Goal: Transaction & Acquisition: Book appointment/travel/reservation

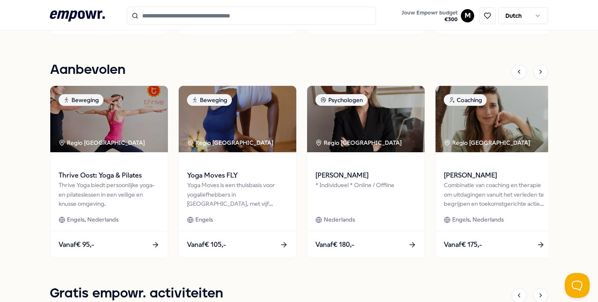
scroll to position [577, 0]
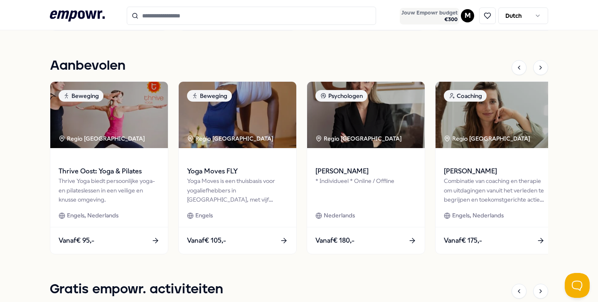
click at [439, 15] on span "Jouw Empowr budget" at bounding box center [429, 13] width 56 height 7
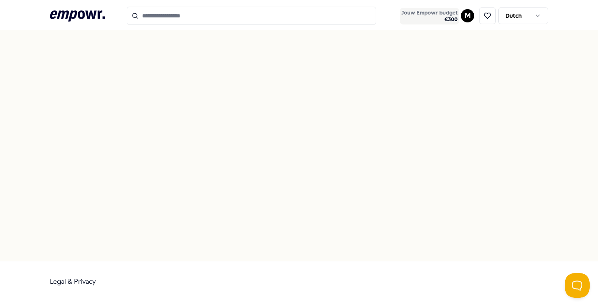
scroll to position [50, 0]
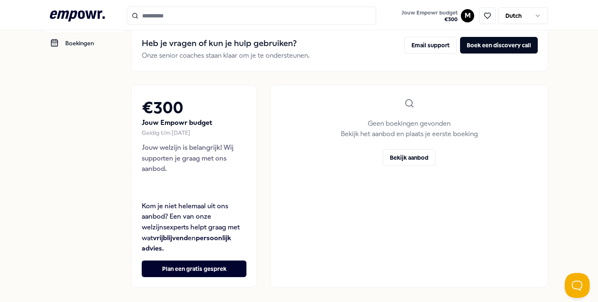
click at [69, 10] on icon ".empowr-logo_svg__cls-1{fill:#03032f}" at bounding box center [77, 15] width 55 height 15
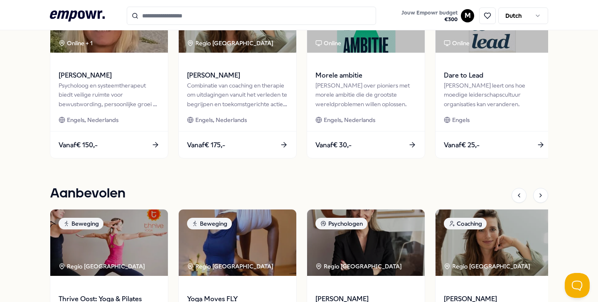
scroll to position [536, 0]
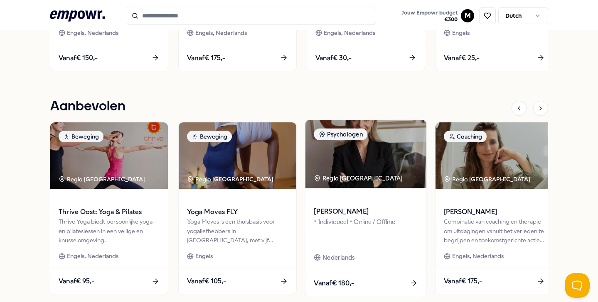
click at [355, 209] on span "Gwenny Schimmelpennink" at bounding box center [366, 211] width 104 height 11
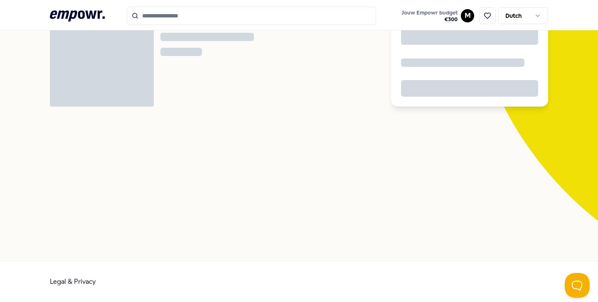
scroll to position [54, 0]
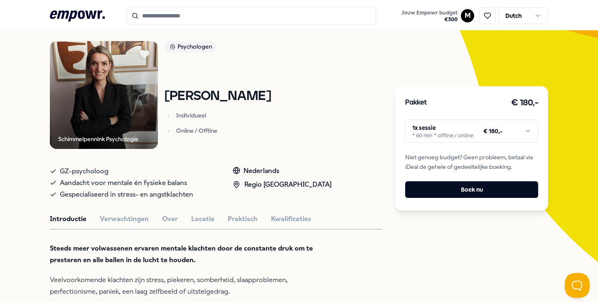
click at [80, 10] on icon ".empowr-logo_svg__cls-1{fill:#03032f}" at bounding box center [77, 15] width 55 height 15
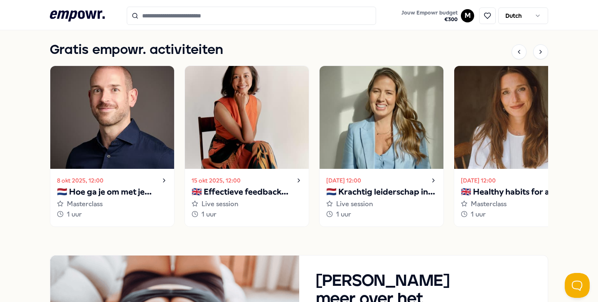
scroll to position [823, 0]
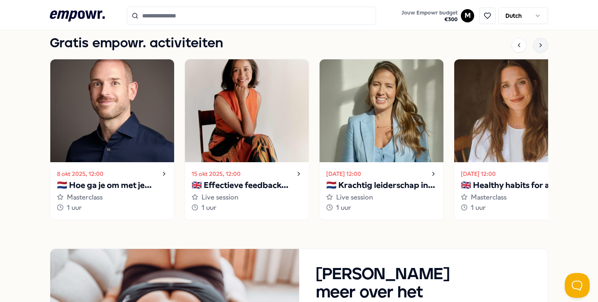
click at [543, 46] on icon at bounding box center [540, 45] width 7 height 7
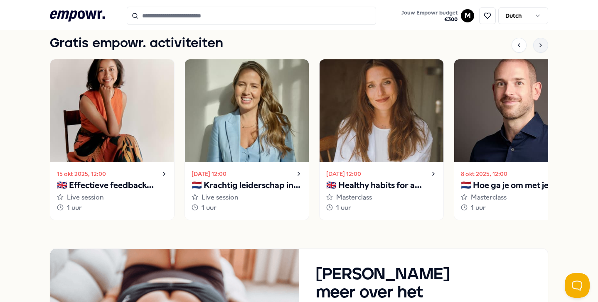
click at [543, 47] on icon at bounding box center [540, 45] width 7 height 7
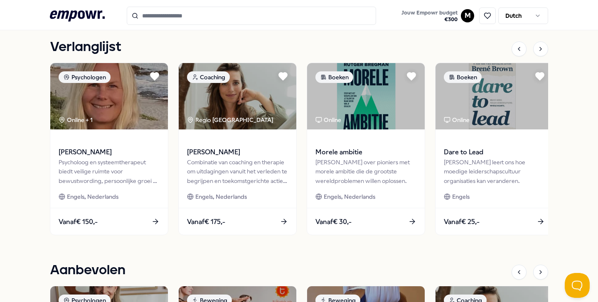
scroll to position [352, 0]
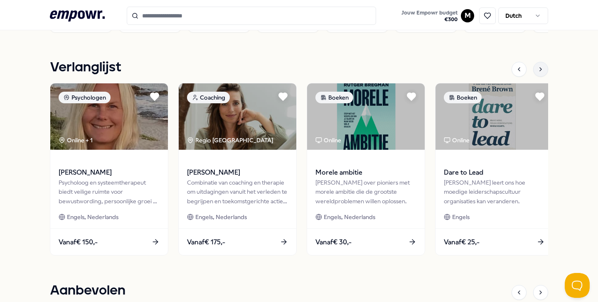
click at [534, 71] on div at bounding box center [540, 69] width 15 height 15
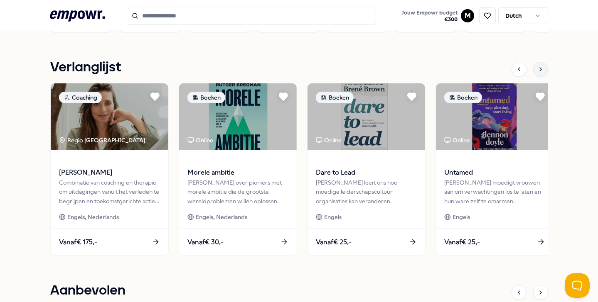
click at [534, 71] on div at bounding box center [540, 69] width 15 height 15
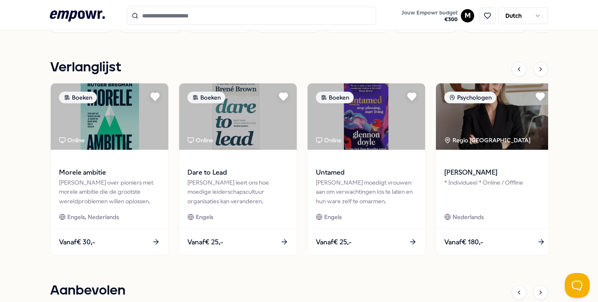
click at [532, 71] on div at bounding box center [529, 69] width 37 height 15
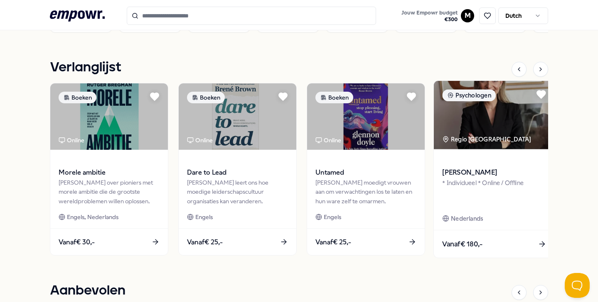
click at [468, 173] on span "Gwenny Schimmelpennink" at bounding box center [494, 172] width 104 height 11
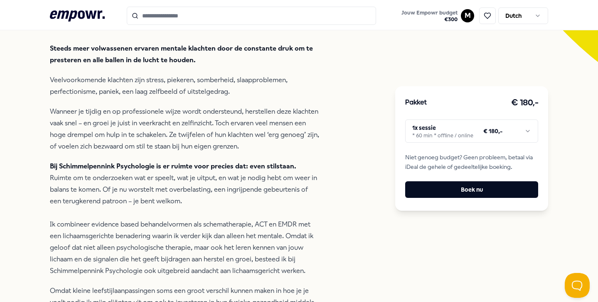
scroll to position [261, 0]
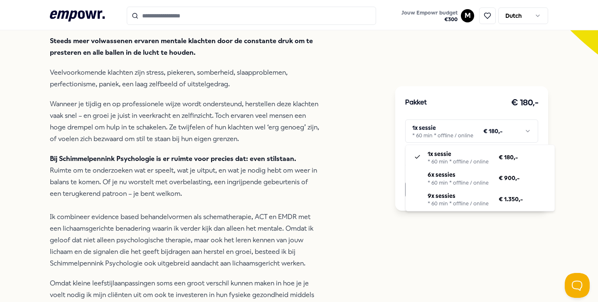
click at [434, 132] on html ".empowr-logo_svg__cls-1{fill:#03032f} Jouw Empowr budget € 300 M Dutch Alle cat…" at bounding box center [299, 151] width 598 height 302
click at [399, 165] on html ".empowr-logo_svg__cls-1{fill:#03032f} Jouw Empowr budget € 300 M Dutch Alle cat…" at bounding box center [299, 151] width 598 height 302
click at [425, 131] on html ".empowr-logo_svg__cls-1{fill:#03032f} Jouw Empowr budget € 300 M Dutch Alle cat…" at bounding box center [299, 151] width 598 height 302
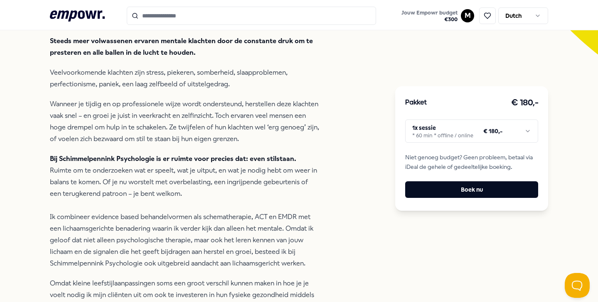
click at [412, 139] on html ".empowr-logo_svg__cls-1{fill:#03032f} Jouw Empowr budget € 300 M Dutch Alle cat…" at bounding box center [299, 151] width 598 height 302
click at [322, 189] on html ".empowr-logo_svg__cls-1{fill:#03032f} Jouw Empowr budget € 300 M Dutch Alle cat…" at bounding box center [299, 151] width 598 height 302
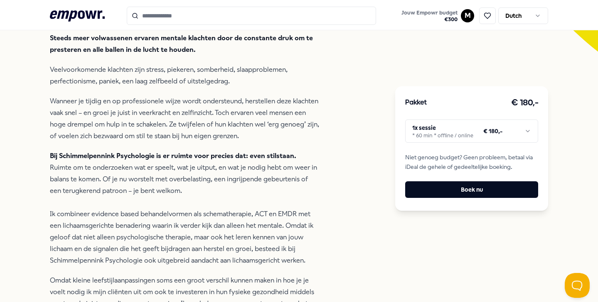
scroll to position [262, 0]
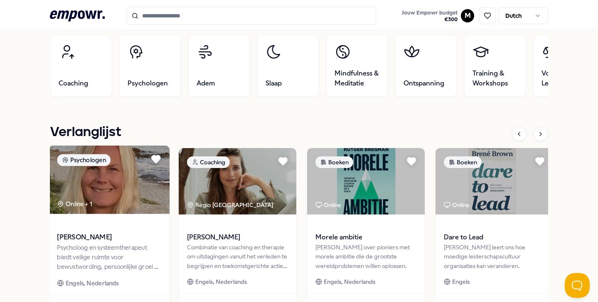
click at [133, 228] on span at bounding box center [109, 226] width 104 height 10
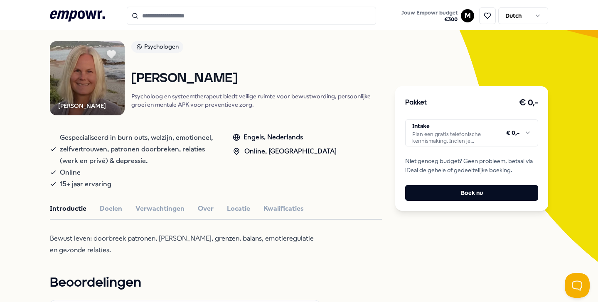
click at [474, 142] on html ".empowr-logo_svg__cls-1{fill:#03032f} Jouw Empowr budget € 300 M Dutch Alle cat…" at bounding box center [299, 151] width 598 height 302
click at [431, 137] on html ".empowr-logo_svg__cls-1{fill:#03032f} Jouw Empowr budget € 300 M Dutch Alle cat…" at bounding box center [299, 151] width 598 height 302
click at [391, 186] on html ".empowr-logo_svg__cls-1{fill:#03032f} Jouw Empowr budget € 300 M Dutch Alle cat…" at bounding box center [299, 151] width 598 height 302
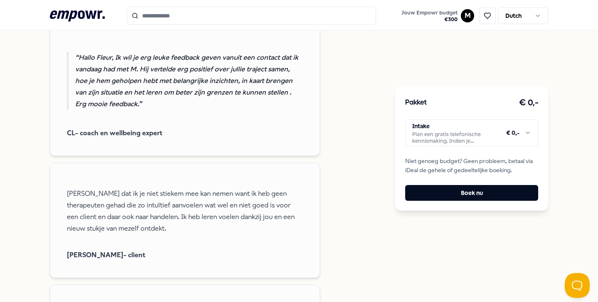
scroll to position [93, 0]
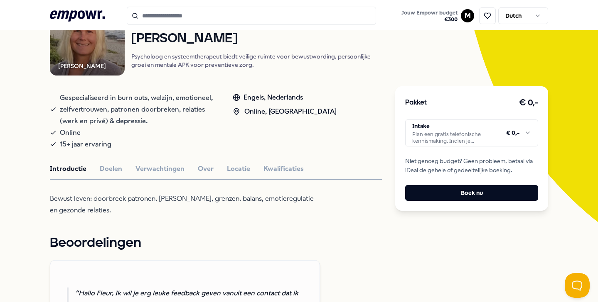
click at [108, 172] on button "Doelen" at bounding box center [111, 169] width 22 height 11
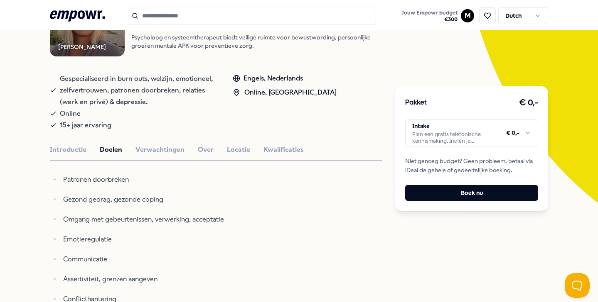
scroll to position [0, 0]
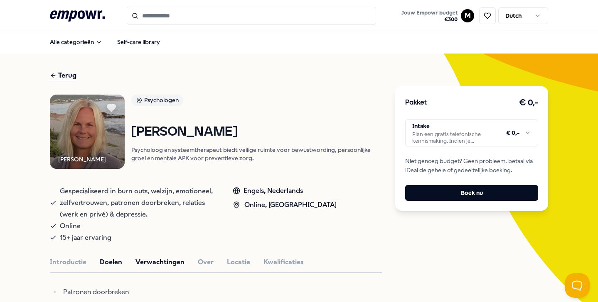
click at [144, 262] on button "Verwachtingen" at bounding box center [159, 262] width 49 height 11
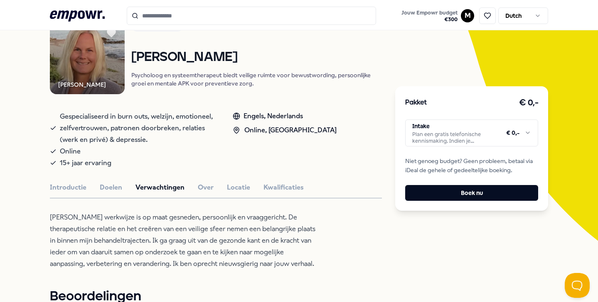
scroll to position [129, 0]
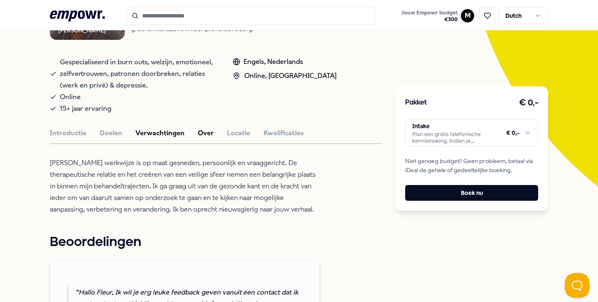
click at [202, 137] on button "Over" at bounding box center [206, 133] width 16 height 11
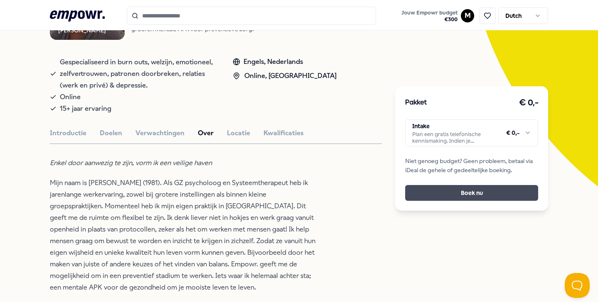
click at [448, 196] on button "Boek nu" at bounding box center [471, 193] width 133 height 16
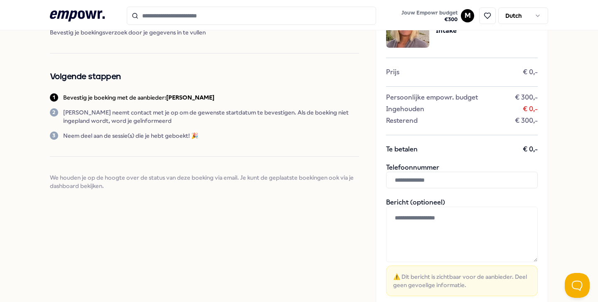
scroll to position [55, 0]
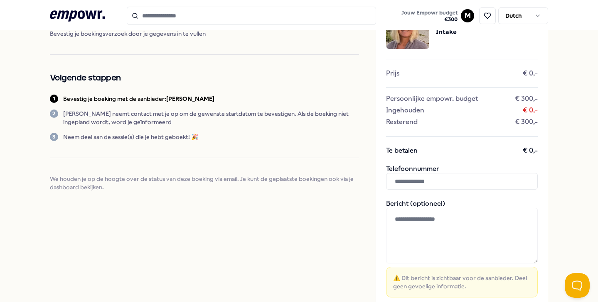
click at [424, 182] on input "text" at bounding box center [462, 181] width 152 height 17
type input "**********"
click at [410, 230] on textarea at bounding box center [462, 236] width 152 height 56
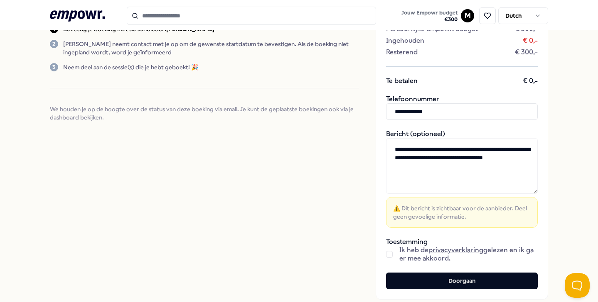
scroll to position [131, 0]
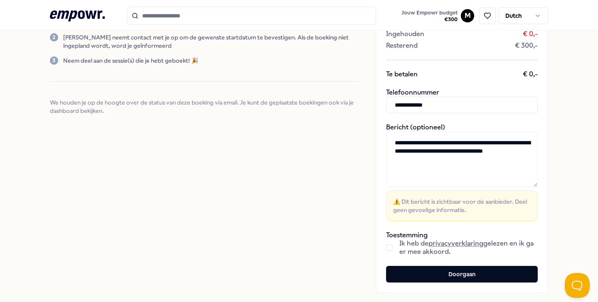
click at [387, 247] on button "button" at bounding box center [389, 248] width 7 height 7
drag, startPoint x: 470, startPoint y: 209, endPoint x: 387, endPoint y: 198, distance: 83.7
click at [387, 198] on div "⚠️ Dit bericht is zichtbaar voor de aanbieder. Deel geen gevoelige informatie." at bounding box center [462, 206] width 152 height 31
drag, startPoint x: 432, startPoint y: 159, endPoint x: 386, endPoint y: 139, distance: 50.4
click at [386, 139] on textarea "**********" at bounding box center [462, 160] width 152 height 56
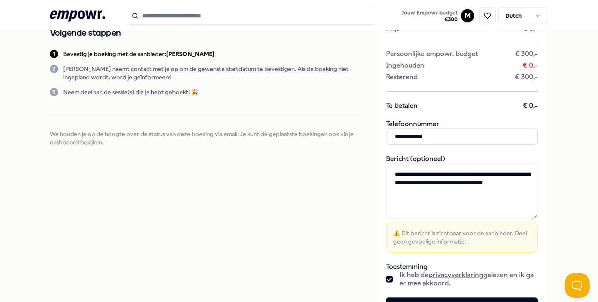
scroll to position [99, 0]
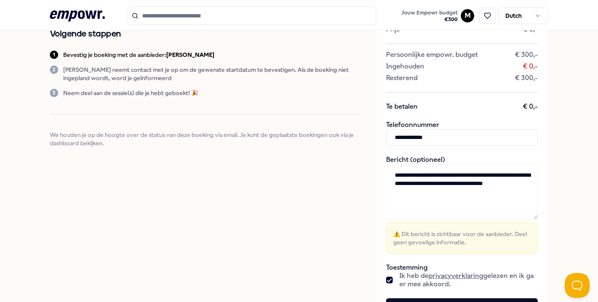
click at [453, 185] on textarea "**********" at bounding box center [462, 192] width 152 height 56
drag, startPoint x: 425, startPoint y: 184, endPoint x: 427, endPoint y: 195, distance: 11.7
click at [427, 195] on textarea "**********" at bounding box center [462, 192] width 152 height 56
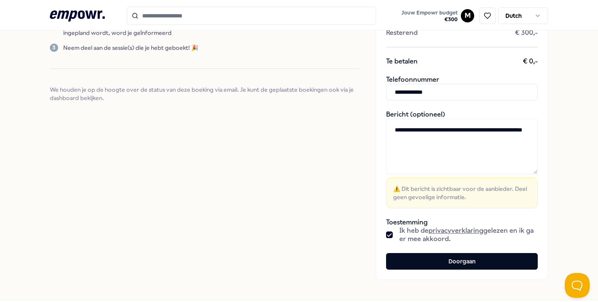
scroll to position [156, 0]
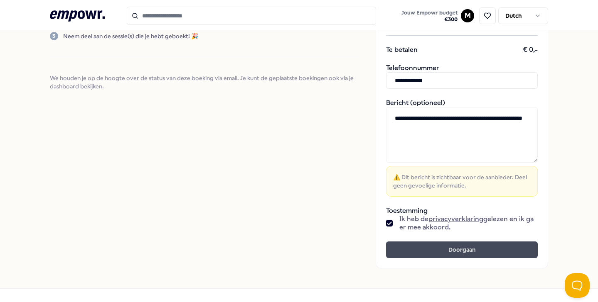
type textarea "**********"
click at [425, 249] on button "Doorgaan" at bounding box center [462, 250] width 152 height 17
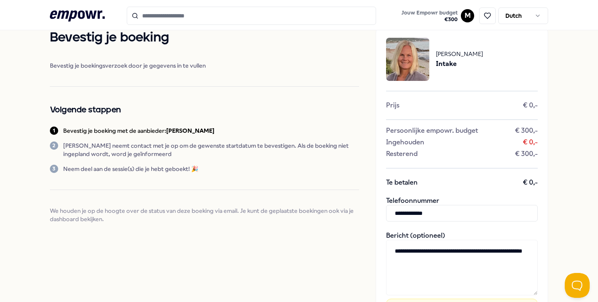
scroll to position [0, 0]
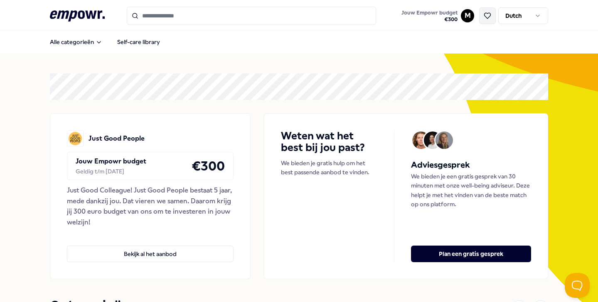
click at [488, 21] on button at bounding box center [487, 15] width 17 height 17
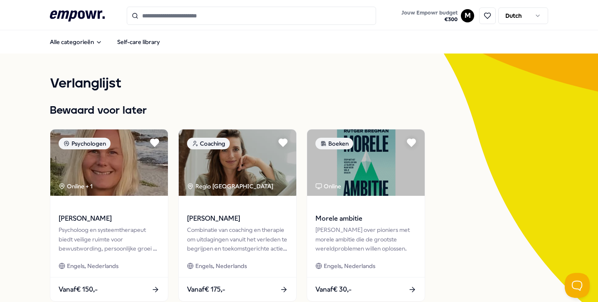
scroll to position [106, 0]
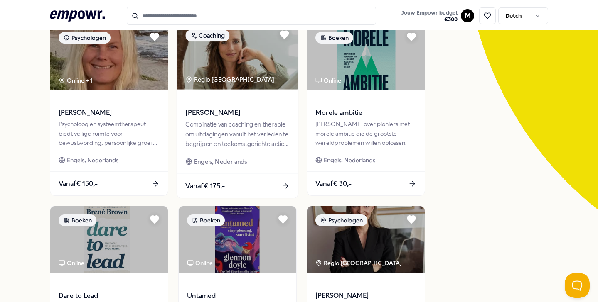
click at [248, 118] on span "Frederike van Spaendonck" at bounding box center [237, 113] width 104 height 11
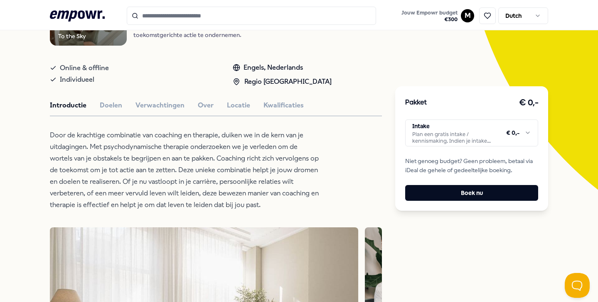
scroll to position [126, 0]
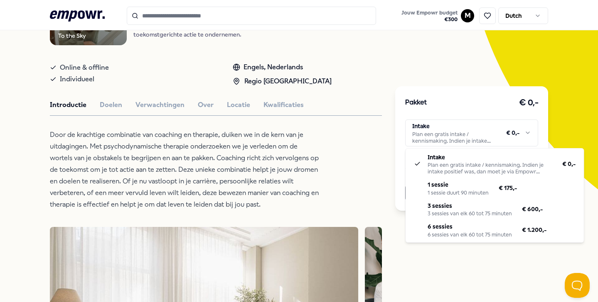
click at [438, 135] on html ".empowr-logo_svg__cls-1{fill:#03032f} Jouw Empowr budget € 300 M Dutch Alle cat…" at bounding box center [299, 151] width 598 height 302
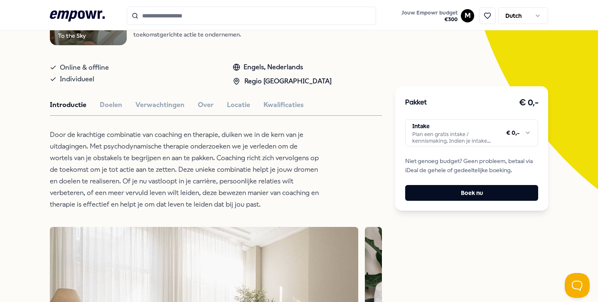
click at [377, 131] on html ".empowr-logo_svg__cls-1{fill:#03032f} Jouw Empowr budget € 300 M Dutch Alle cat…" at bounding box center [299, 151] width 598 height 302
click at [433, 190] on button "Boek nu" at bounding box center [471, 193] width 133 height 16
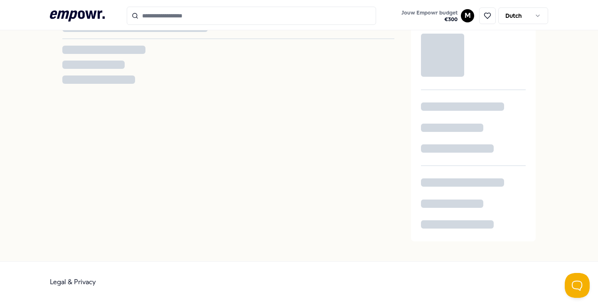
scroll to position [126, 0]
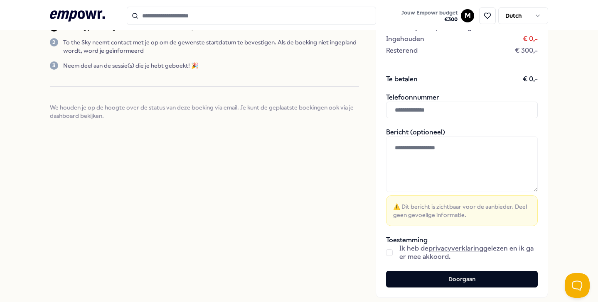
click at [414, 110] on input "text" at bounding box center [462, 110] width 152 height 17
type input "**********"
click at [421, 143] on textarea at bounding box center [462, 165] width 152 height 56
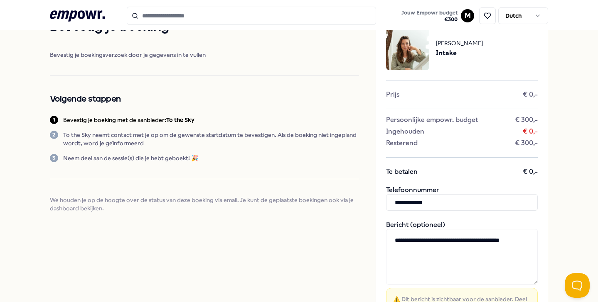
scroll to position [34, 0]
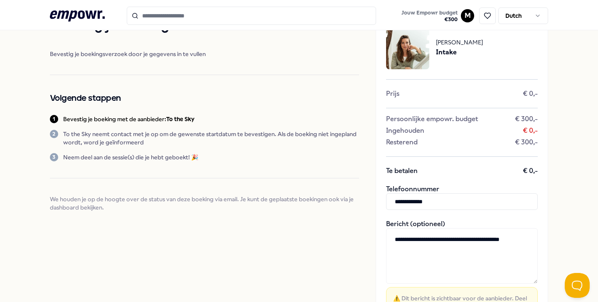
click at [395, 235] on textarea "**********" at bounding box center [462, 256] width 152 height 56
click at [437, 256] on textarea "**********" at bounding box center [462, 256] width 152 height 56
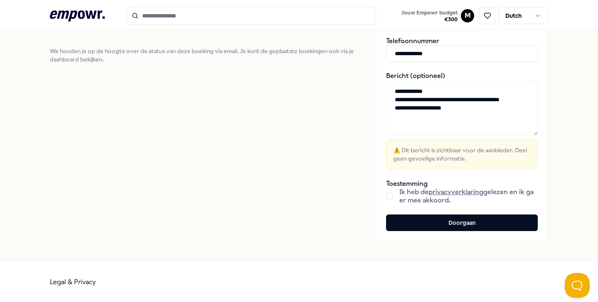
type textarea "**********"
click at [380, 194] on div "**********" at bounding box center [461, 55] width 172 height 374
click at [385, 195] on div "**********" at bounding box center [461, 55] width 172 height 374
click at [391, 197] on button "button" at bounding box center [389, 196] width 7 height 7
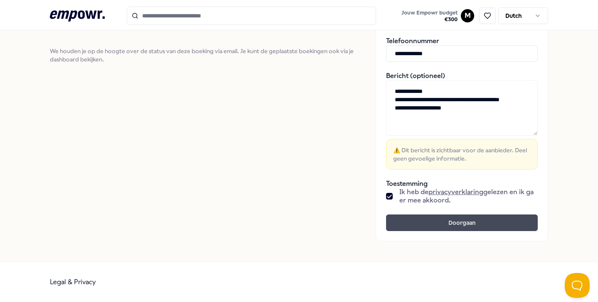
click at [394, 215] on button "Doorgaan" at bounding box center [462, 223] width 152 height 17
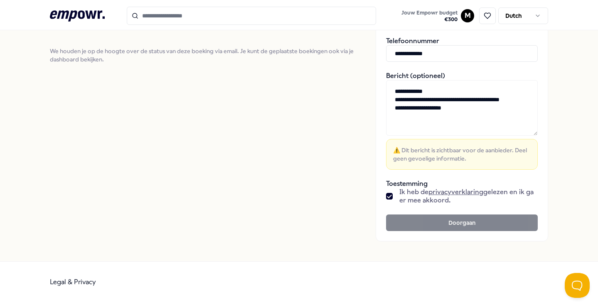
scroll to position [0, 0]
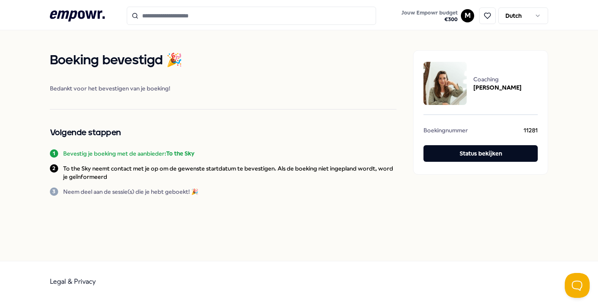
click at [89, 14] on icon at bounding box center [77, 15] width 55 height 11
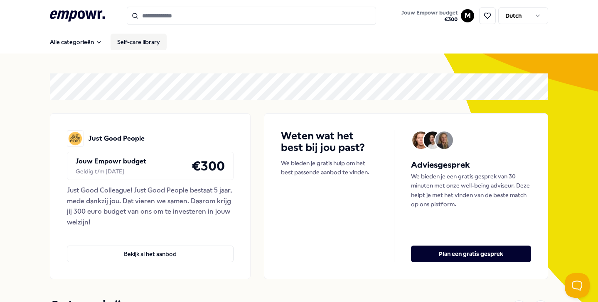
click at [145, 42] on link "Self-care library" at bounding box center [138, 42] width 56 height 17
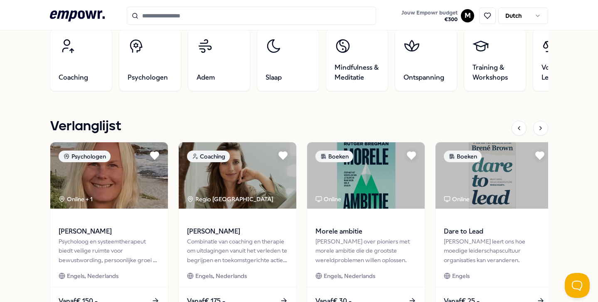
scroll to position [458, 0]
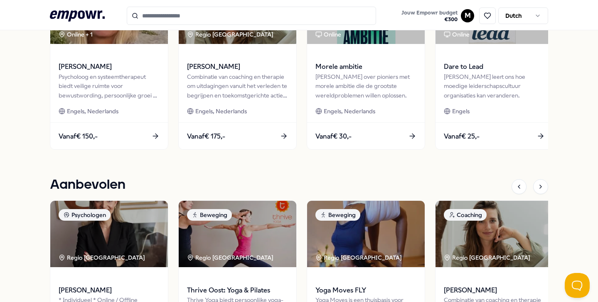
click at [224, 17] on input "Search for products, categories or subcategories" at bounding box center [251, 16] width 249 height 18
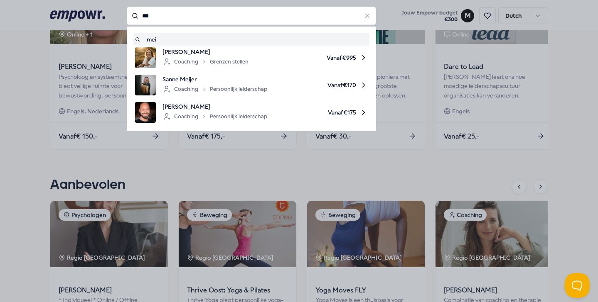
type input "***"
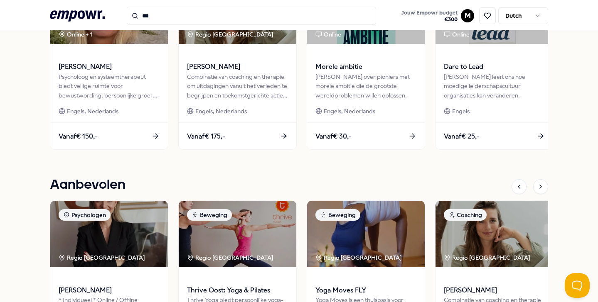
scroll to position [54, 0]
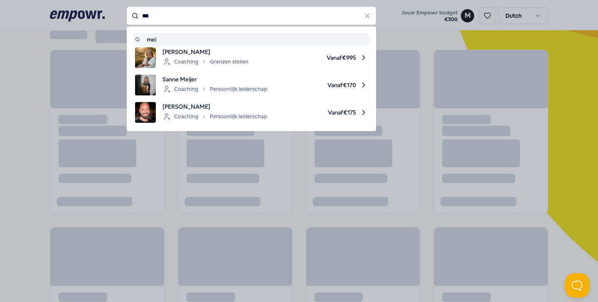
click at [219, 18] on input "***" at bounding box center [251, 16] width 249 height 18
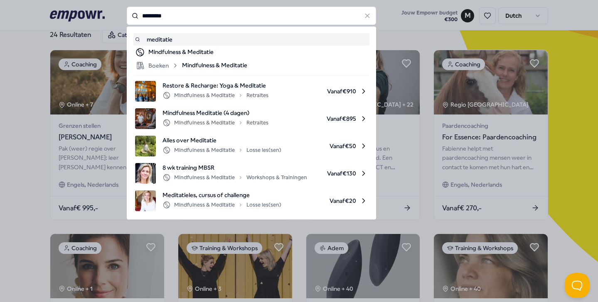
type input "*********"
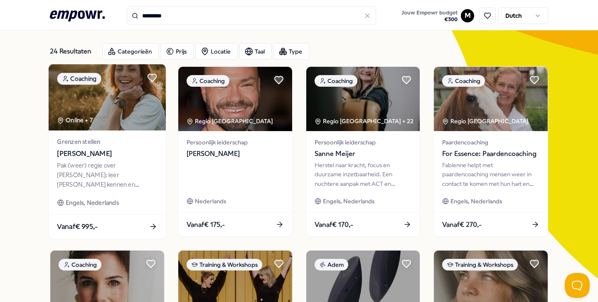
scroll to position [34, 0]
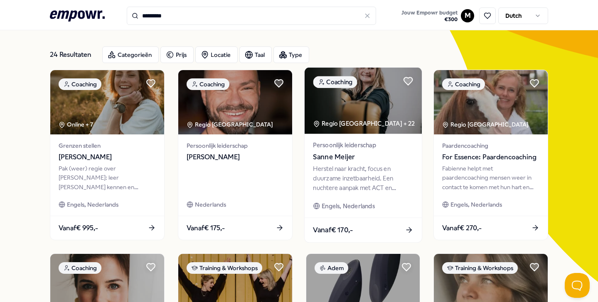
click at [349, 179] on div "Herstel naar kracht, focus en duurzame inzetbaarheid. Een nuchtere aanpak met A…" at bounding box center [363, 178] width 100 height 29
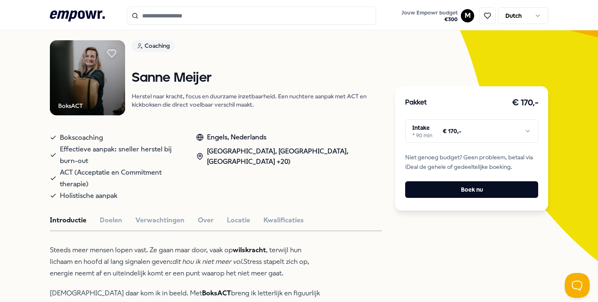
scroll to position [55, 0]
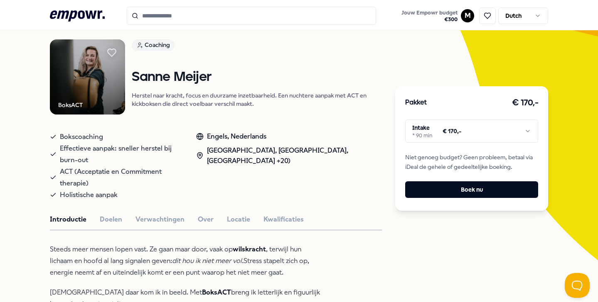
type input "***"
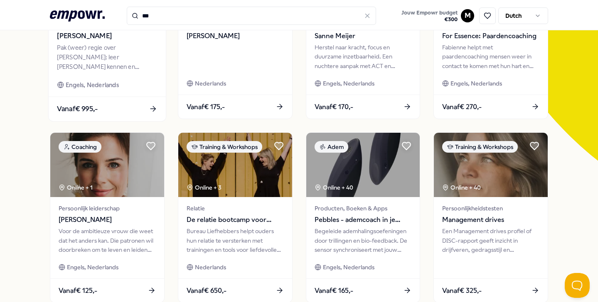
scroll to position [185, 0]
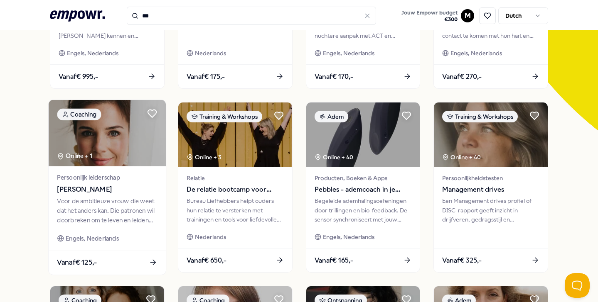
click at [142, 204] on div "Voor de ambitieuze vrouw die weet dat het anders kan. Die patronen wil doorbrek…" at bounding box center [107, 211] width 100 height 29
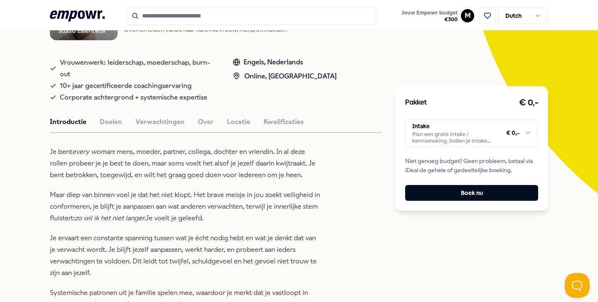
scroll to position [123, 0]
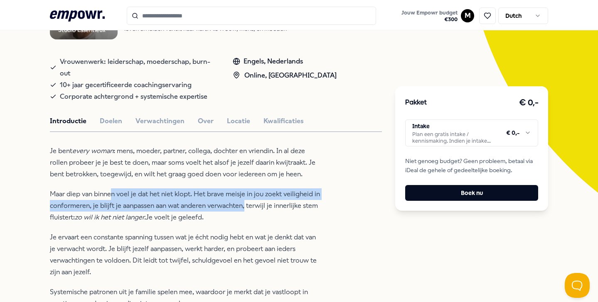
drag, startPoint x: 245, startPoint y: 211, endPoint x: 113, endPoint y: 191, distance: 134.1
click at [113, 191] on p "Maar diep van binnen voel je dat het niet klopt. Het brave meisje in jou zoekt …" at bounding box center [185, 206] width 270 height 35
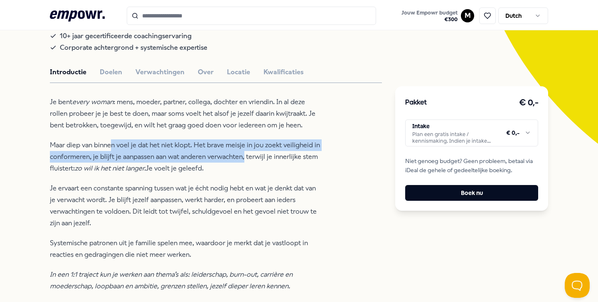
scroll to position [221, 0]
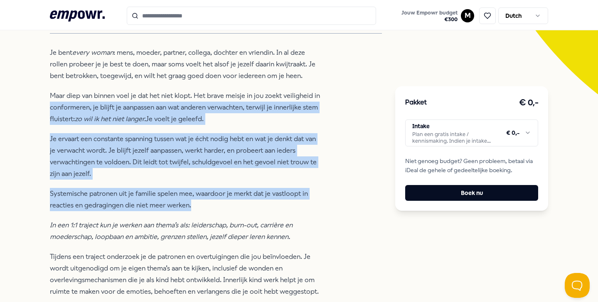
drag, startPoint x: 191, startPoint y: 208, endPoint x: 37, endPoint y: 110, distance: 182.9
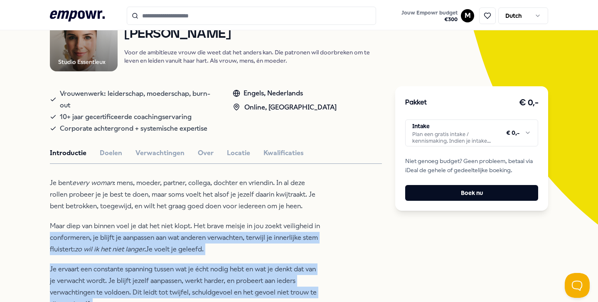
scroll to position [0, 0]
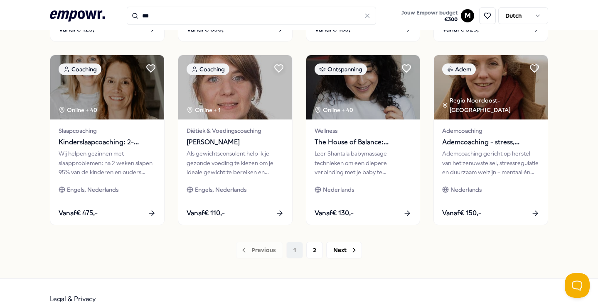
scroll to position [421, 0]
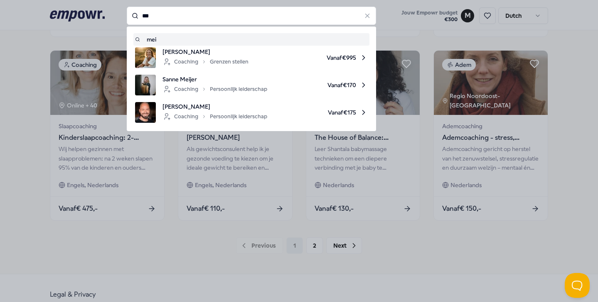
click at [164, 15] on input "***" at bounding box center [251, 16] width 249 height 18
drag, startPoint x: 151, startPoint y: 17, endPoint x: 161, endPoint y: 17, distance: 10.4
click at [161, 17] on input "***" at bounding box center [251, 16] width 249 height 18
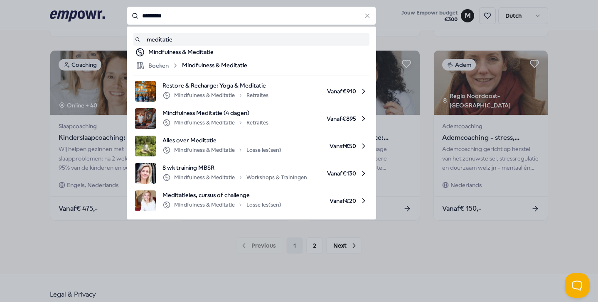
type input "*********"
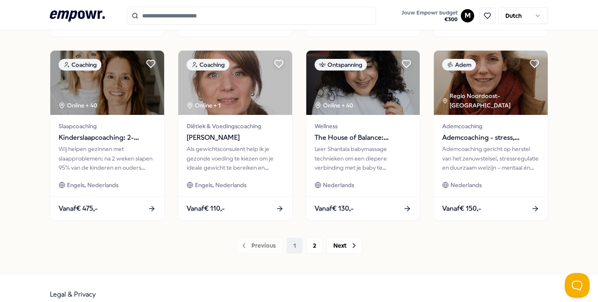
type input "*********"
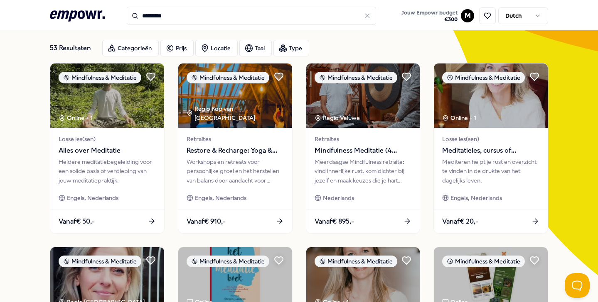
scroll to position [39, 0]
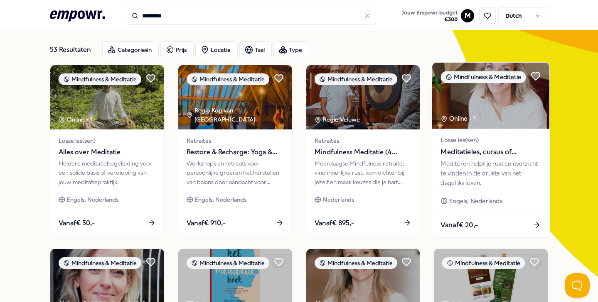
click at [451, 176] on div "Mediteren helpt je rust en overzicht te vinden in de drukte van het dagelijks l…" at bounding box center [491, 173] width 100 height 29
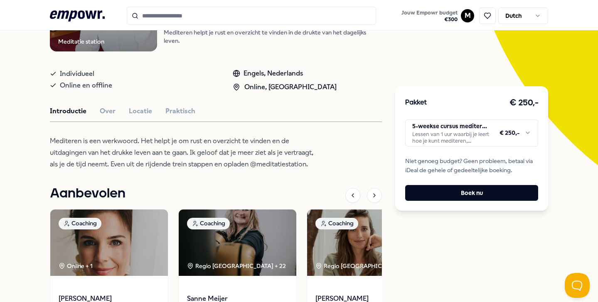
scroll to position [204, 0]
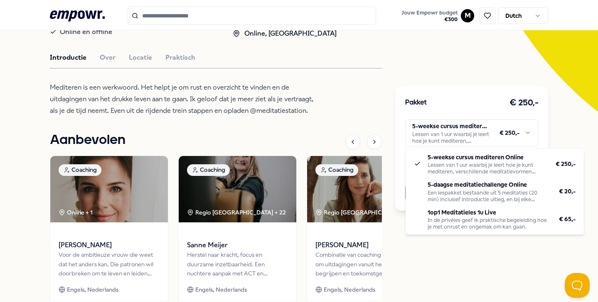
click at [445, 139] on html ".empowr-logo_svg__cls-1{fill:#03032f} Jouw Empowr budget € 300 M Dutch Alle cat…" at bounding box center [299, 151] width 598 height 302
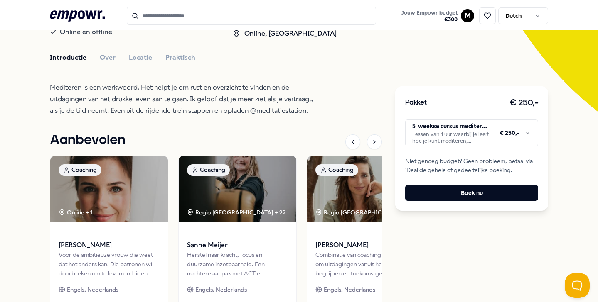
click at [358, 94] on html ".empowr-logo_svg__cls-1{fill:#03032f} Jouw Empowr budget € 300 M Dutch Alle cat…" at bounding box center [299, 151] width 598 height 302
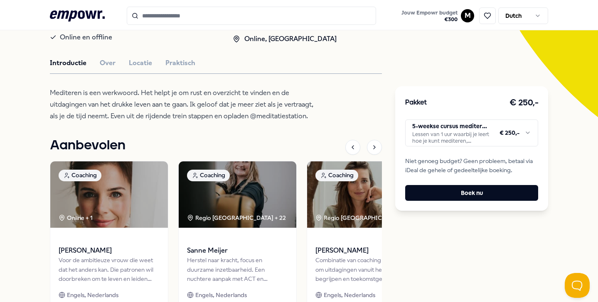
click at [105, 69] on div "Meditatie station Mindfulness & Meditatie Meditatieles, cursus of challenge Med…" at bounding box center [216, 119] width 332 height 446
click at [106, 62] on button "Over" at bounding box center [108, 63] width 16 height 11
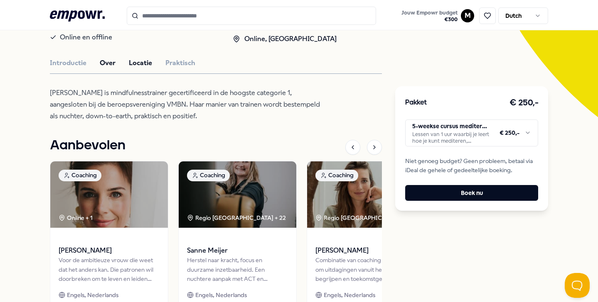
click at [133, 64] on button "Locatie" at bounding box center [140, 63] width 23 height 11
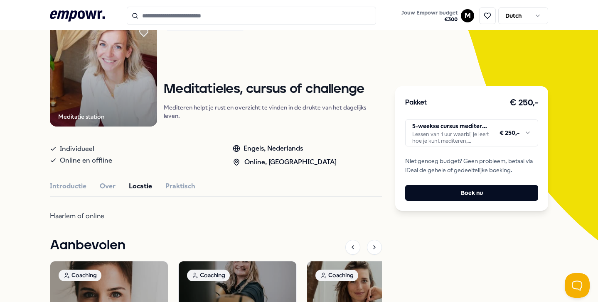
scroll to position [0, 0]
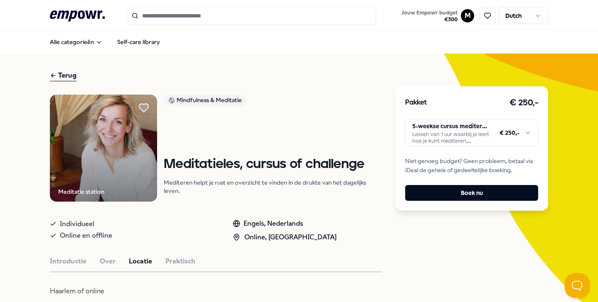
click at [142, 108] on icon at bounding box center [143, 108] width 9 height 8
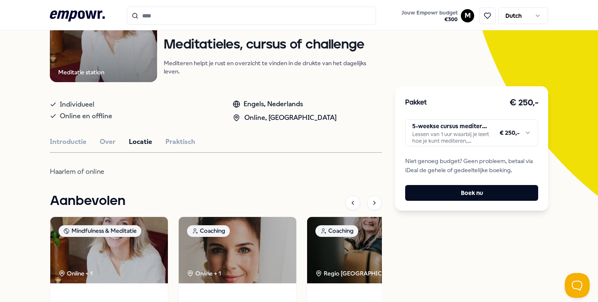
scroll to position [117, 0]
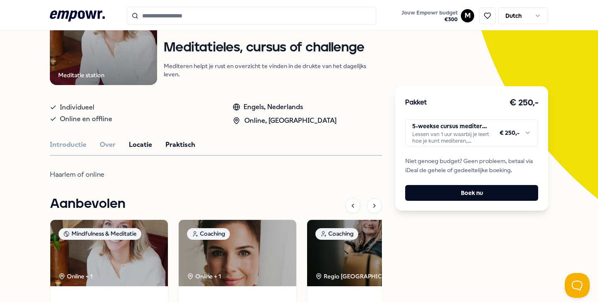
click at [177, 144] on button "Praktisch" at bounding box center [180, 145] width 30 height 11
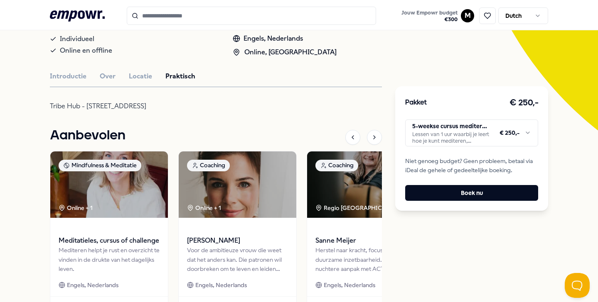
scroll to position [175, 0]
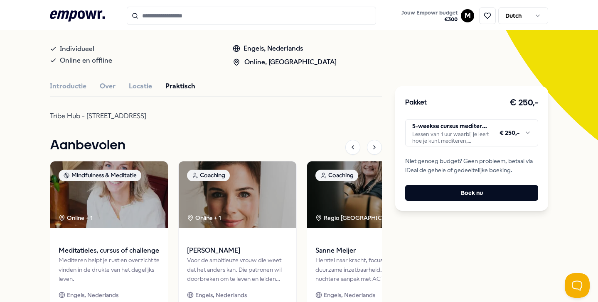
click at [60, 79] on div "Meditatie station Mindfulness & Meditatie Meditatieles, cursus of challenge Med…" at bounding box center [216, 130] width 332 height 423
click at [59, 85] on button "Introductie" at bounding box center [68, 86] width 37 height 11
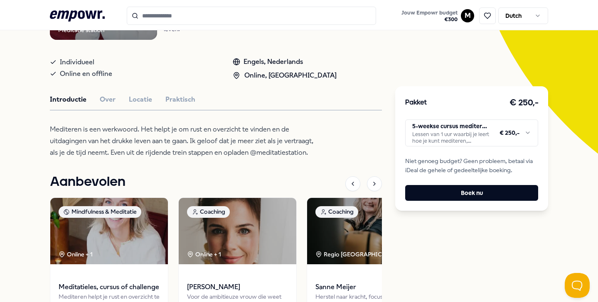
scroll to position [163, 0]
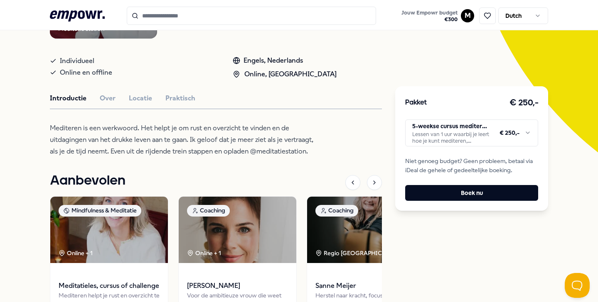
type input "*********"
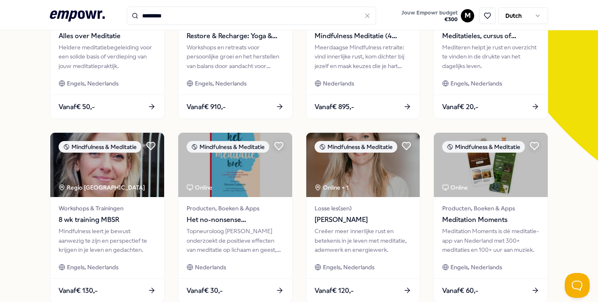
scroll to position [158, 0]
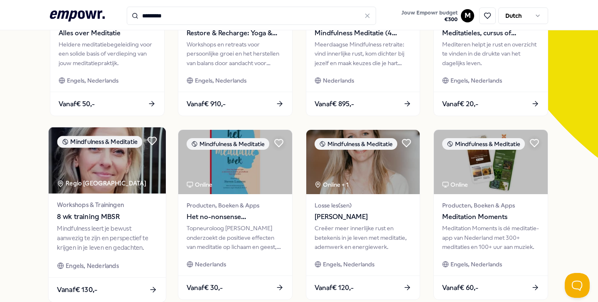
click at [69, 217] on span "8 wk training MBSR" at bounding box center [107, 217] width 100 height 11
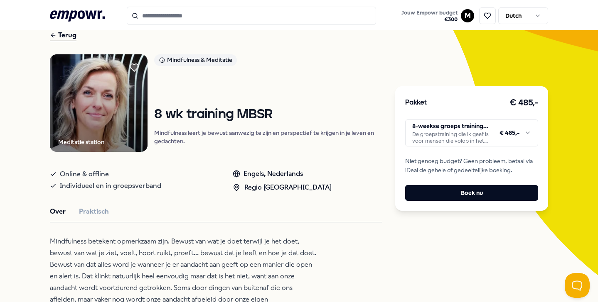
scroll to position [118, 0]
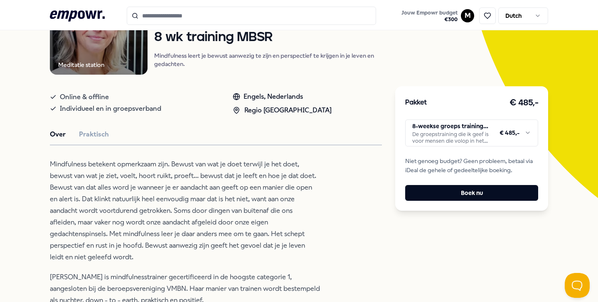
click at [92, 140] on div "Meditatie station Mindfulness & Meditatie 8 wk training MBSR Mindfulness leert …" at bounding box center [216, 251] width 332 height 549
click at [93, 132] on button "Praktisch" at bounding box center [94, 134] width 30 height 11
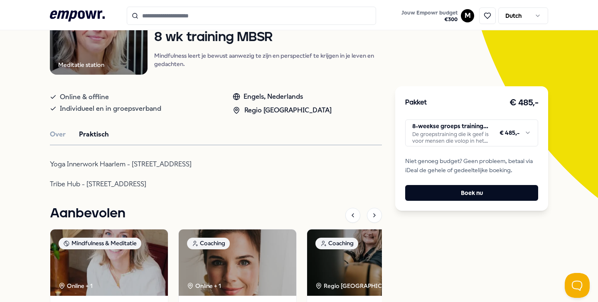
scroll to position [144, 0]
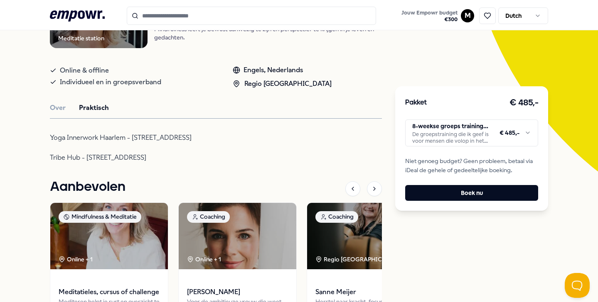
click at [55, 115] on div "Meditatie station Mindfulness & Meditatie 8 wk training MBSR Mindfulness leert …" at bounding box center [216, 167] width 332 height 433
click at [55, 105] on button "Over" at bounding box center [58, 108] width 16 height 11
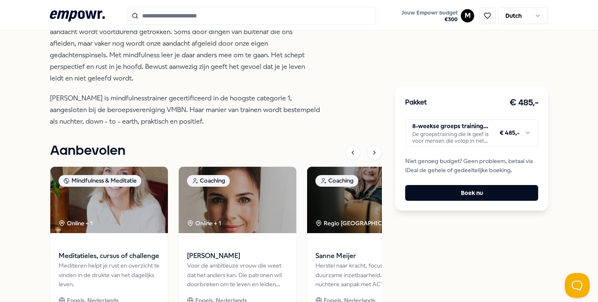
scroll to position [332, 0]
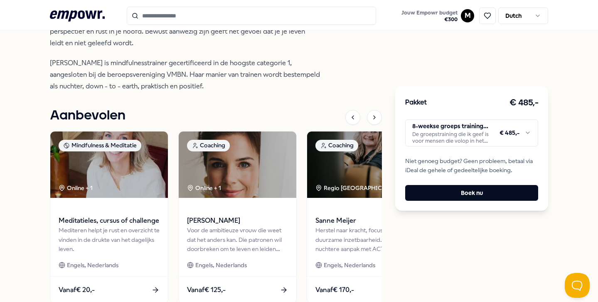
type input "*********"
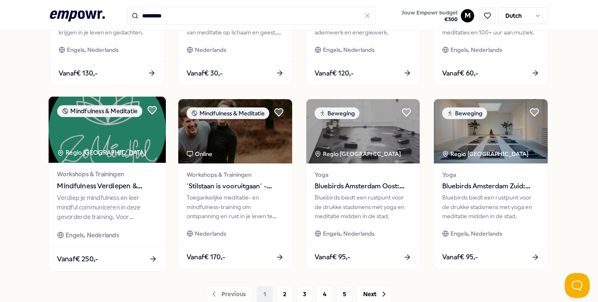
click at [99, 183] on span "Mindfulness Verdiepen & Mindful Communiceren" at bounding box center [107, 186] width 100 height 11
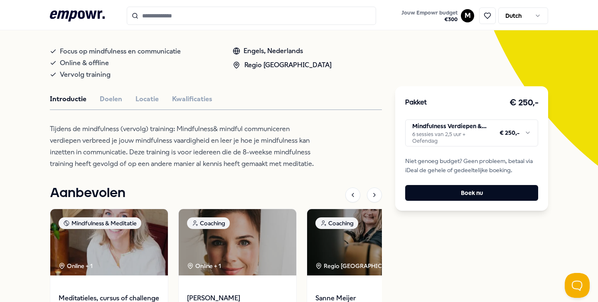
scroll to position [171, 0]
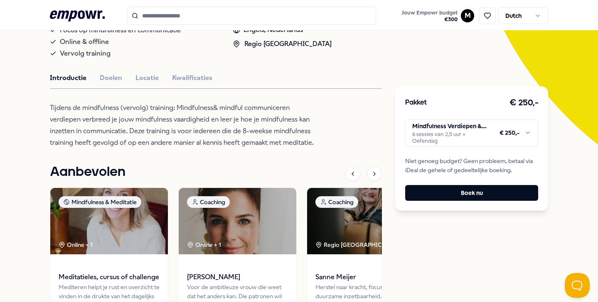
type input "*********"
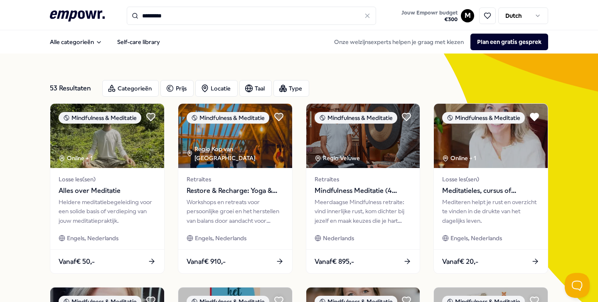
scroll to position [0, 0]
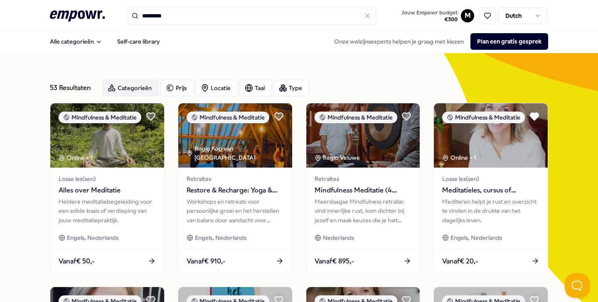
click at [134, 89] on div "Categorieën" at bounding box center [130, 88] width 56 height 17
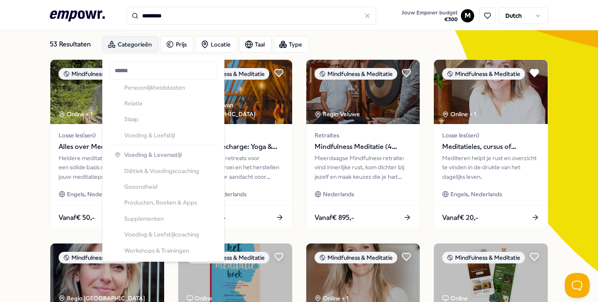
scroll to position [1384, 0]
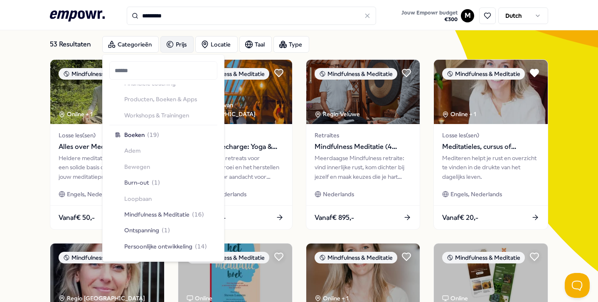
click at [179, 40] on div "Prijs" at bounding box center [176, 44] width 33 height 17
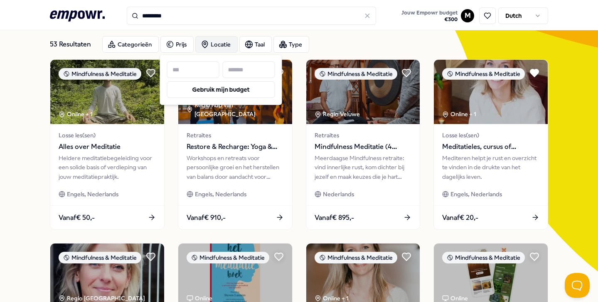
click at [215, 45] on div "Locatie" at bounding box center [216, 44] width 42 height 17
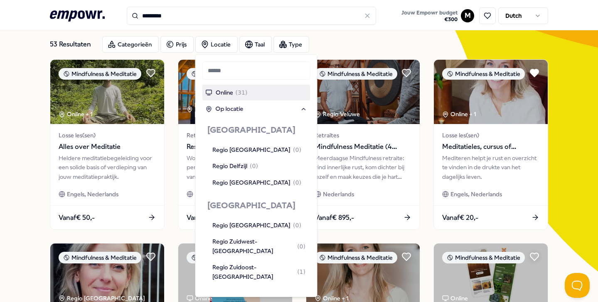
click at [216, 98] on div "Online ( 31 )" at bounding box center [256, 93] width 108 height 16
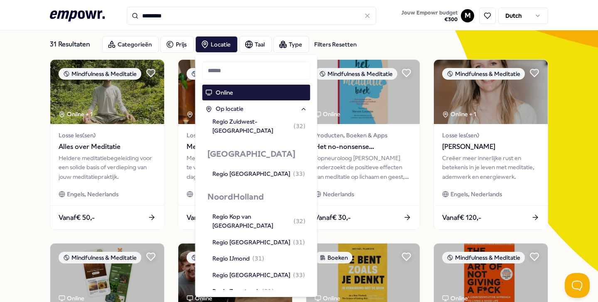
scroll to position [455, 0]
click at [254, 302] on div "Regio Groot-Amsterdam ( 39 )" at bounding box center [258, 307] width 93 height 9
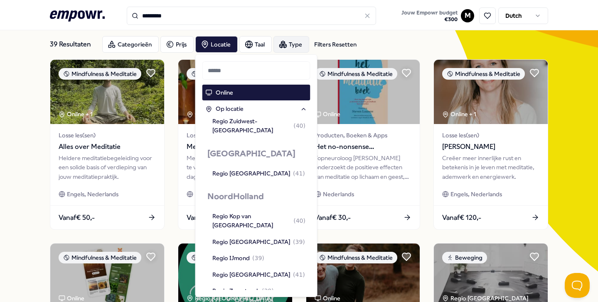
click at [284, 43] on icon "button" at bounding box center [283, 44] width 8 height 8
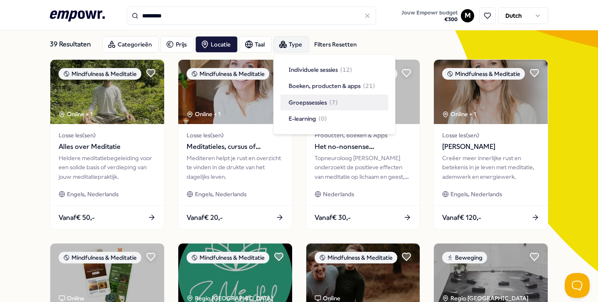
click at [304, 106] on span "Groepssessies" at bounding box center [308, 102] width 38 height 9
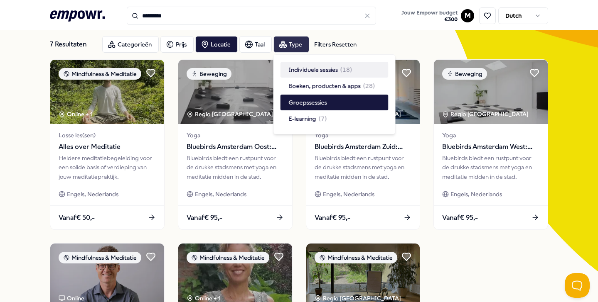
click at [307, 70] on span "Individuele sessies" at bounding box center [313, 69] width 49 height 9
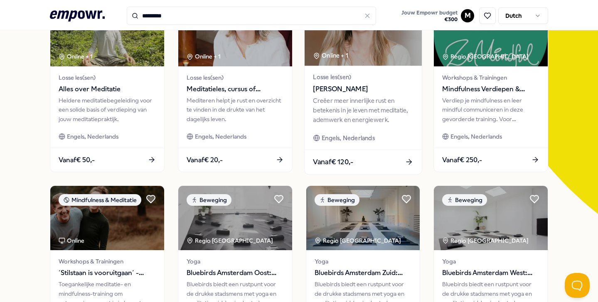
scroll to position [102, 0]
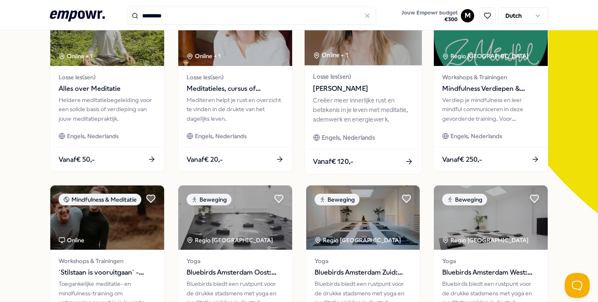
click at [348, 88] on span "Ernestine Numan" at bounding box center [363, 88] width 100 height 11
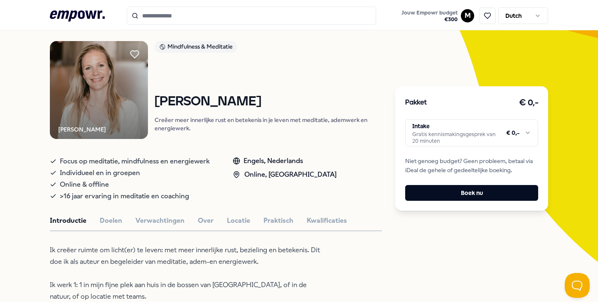
click at [422, 133] on html ".empowr-logo_svg__cls-1{fill:#03032f} Jouw Empowr budget € 300 M Dutch Alle cat…" at bounding box center [299, 151] width 598 height 302
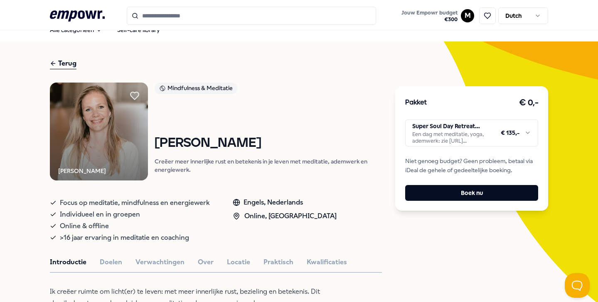
scroll to position [12, 0]
click at [137, 96] on icon at bounding box center [134, 95] width 9 height 8
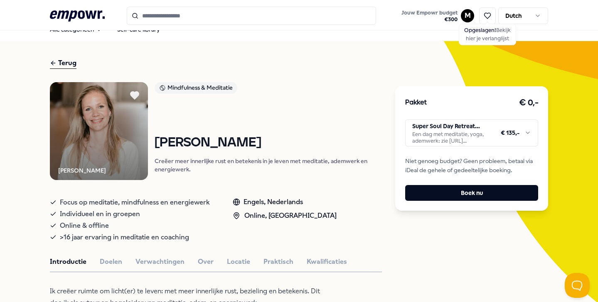
type input "*********"
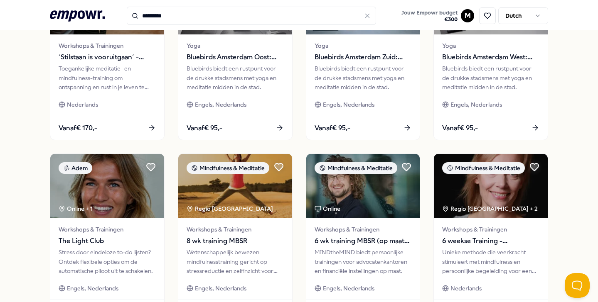
scroll to position [371, 0]
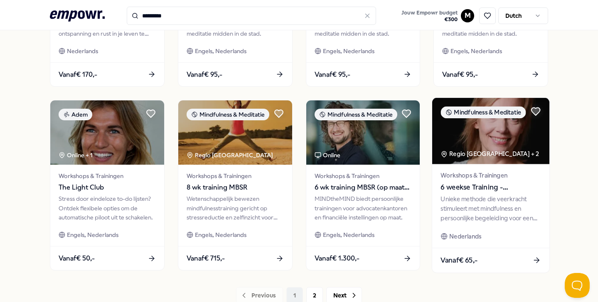
click at [482, 198] on div "Unieke methode die veerkracht stimuleert met mindfulness en persoonlijke begele…" at bounding box center [491, 209] width 100 height 29
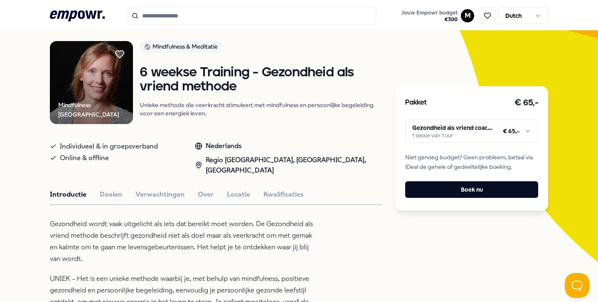
click at [441, 127] on html ".empowr-logo_svg__cls-1{fill:#03032f} Jouw Empowr budget € 300 M Dutch Alle cat…" at bounding box center [299, 151] width 598 height 302
click at [121, 51] on html ".empowr-logo_svg__cls-1{fill:#03032f} Jouw Empowr budget € 300 M Dutch Alle cat…" at bounding box center [299, 151] width 598 height 302
click at [120, 55] on icon at bounding box center [119, 54] width 9 height 8
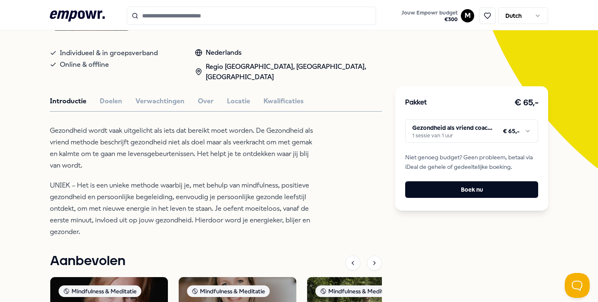
scroll to position [0, 0]
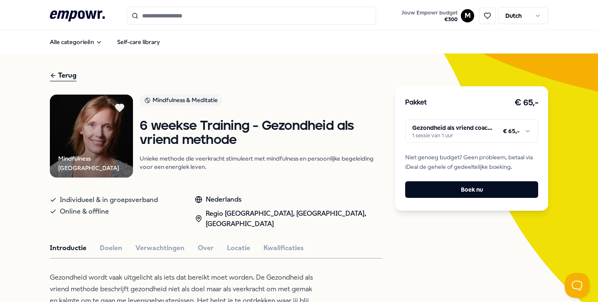
type input "*********"
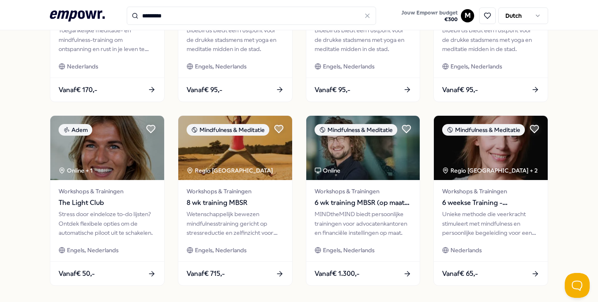
scroll to position [404, 0]
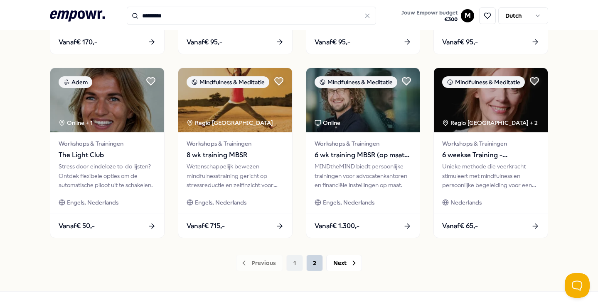
click at [313, 262] on button "2" at bounding box center [314, 263] width 17 height 17
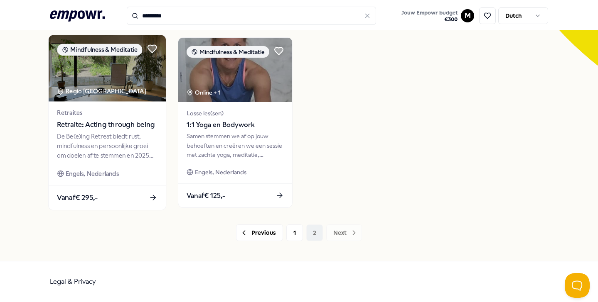
click at [118, 124] on span "Retraite: Acting through being" at bounding box center [107, 125] width 100 height 11
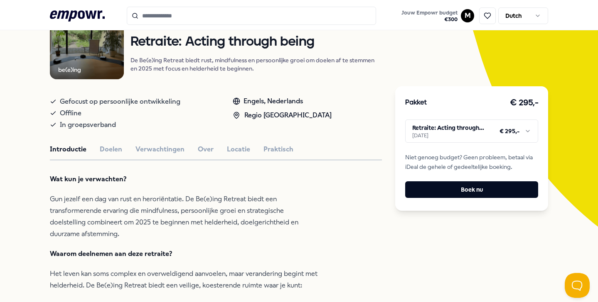
scroll to position [105, 0]
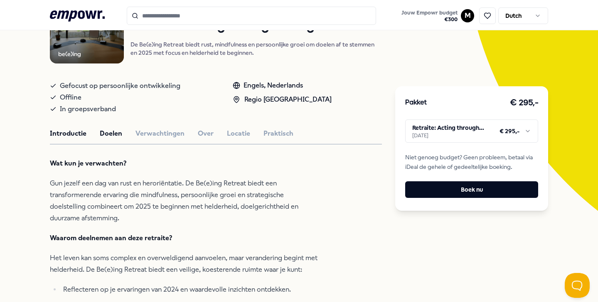
click at [115, 134] on button "Doelen" at bounding box center [111, 133] width 22 height 11
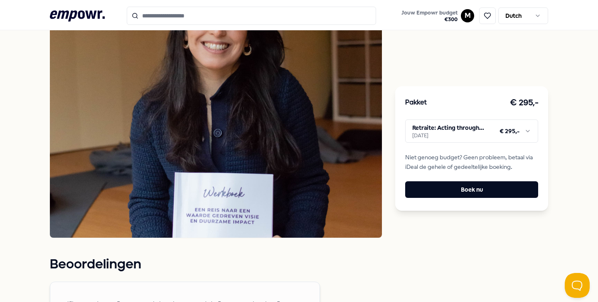
scroll to position [526, 0]
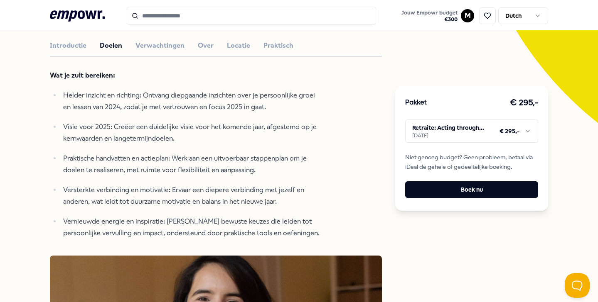
click at [83, 9] on icon ".empowr-logo_svg__cls-1{fill:#03032f}" at bounding box center [77, 15] width 55 height 15
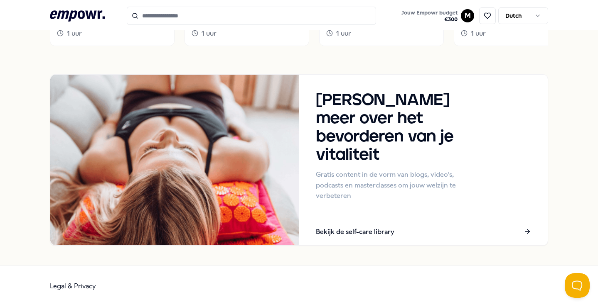
scroll to position [1002, 0]
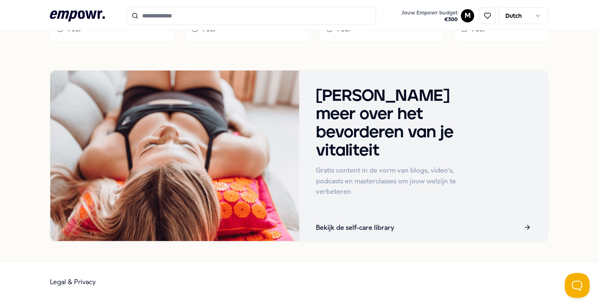
click at [315, 230] on div "Bekijk de self-care library" at bounding box center [423, 227] width 249 height 27
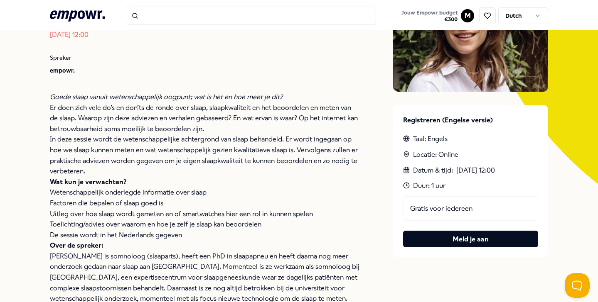
scroll to position [142, 0]
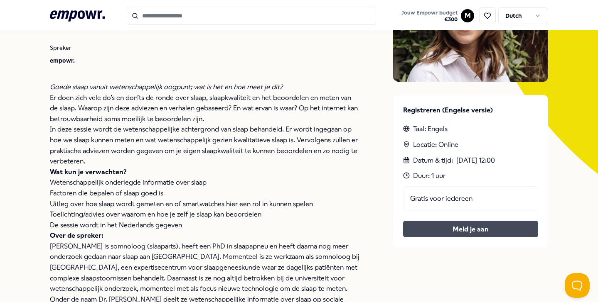
click at [423, 226] on button "Meld je aan" at bounding box center [470, 229] width 135 height 17
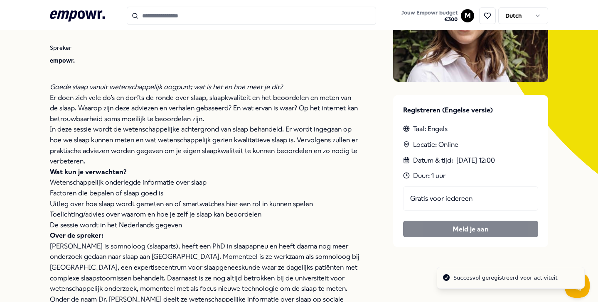
scroll to position [0, 0]
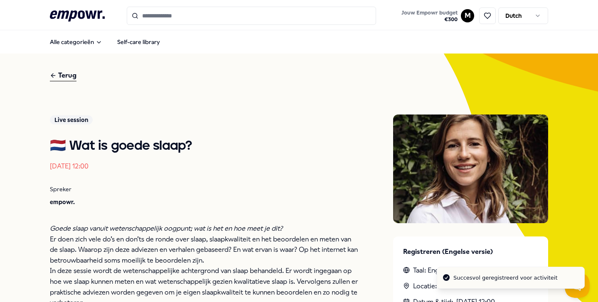
click at [64, 82] on div "Terug Live session 🇳🇱 Wat is goede slaap? 25 sep 2025, 12:00 Spreker empowr. Go…" at bounding box center [299, 276] width 498 height 444
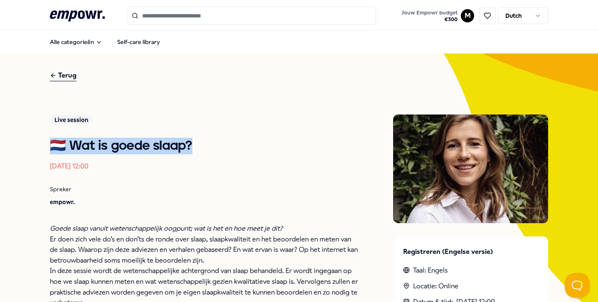
drag, startPoint x: 200, startPoint y: 150, endPoint x: 48, endPoint y: 149, distance: 151.6
click at [49, 149] on div "Terug Live session 🇳🇱 Wat is goede slaap? 25 sep 2025, 12:00 Spreker empowr. Go…" at bounding box center [299, 276] width 598 height 444
copy h1 "🇳🇱 Wat is goede slaap?"
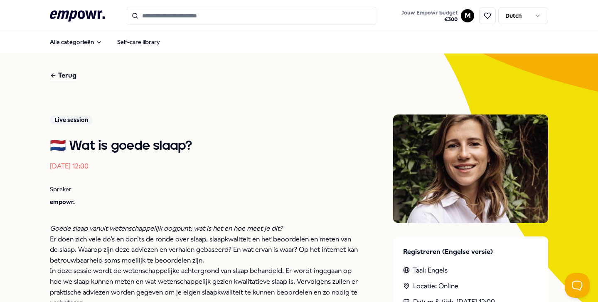
click at [65, 74] on div "Terug" at bounding box center [63, 75] width 27 height 11
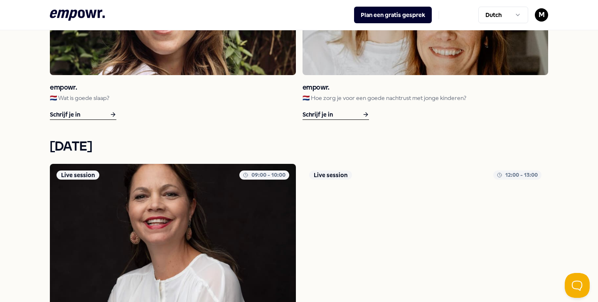
scroll to position [1225, 0]
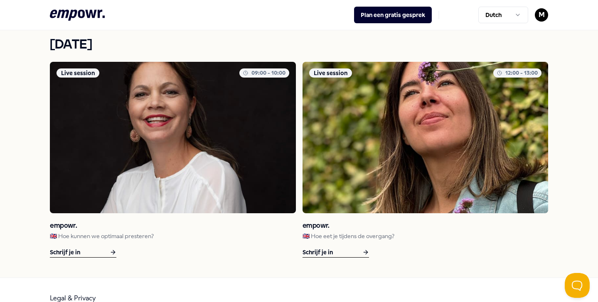
click at [86, 235] on p "🇬🇧 Hoe kunnen we optimaal presteren?" at bounding box center [173, 236] width 246 height 9
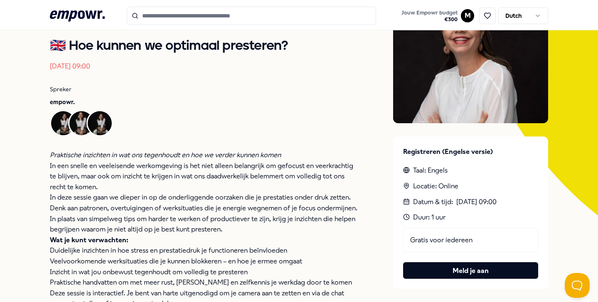
scroll to position [128, 0]
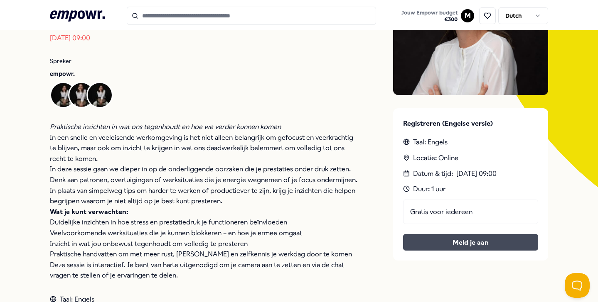
click at [416, 244] on button "Meld je aan" at bounding box center [470, 242] width 135 height 17
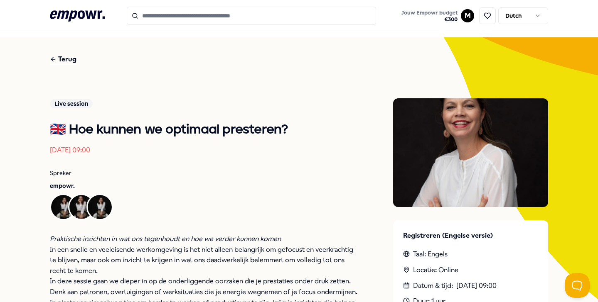
scroll to position [0, 0]
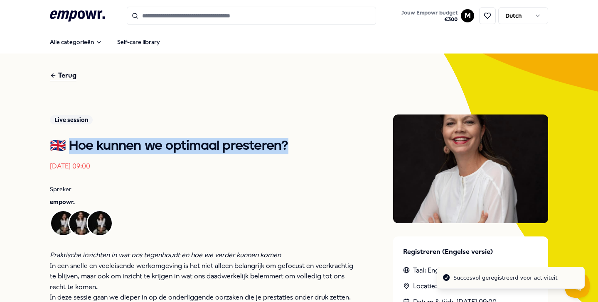
drag, startPoint x: 294, startPoint y: 159, endPoint x: 69, endPoint y: 142, distance: 225.6
click at [69, 142] on header "Live session 🇬🇧 Hoe kunnen we optimaal presteren? 26 sep 2025, 09:00" at bounding box center [205, 143] width 310 height 57
copy h1 "e kunnen we optimaal presteren?"
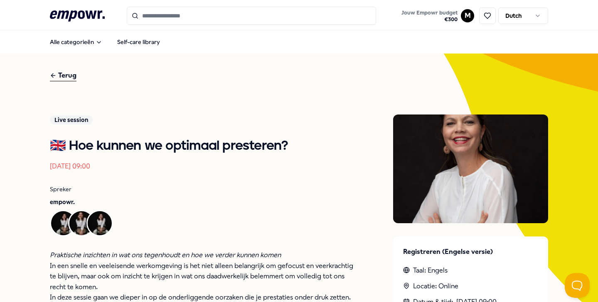
click at [65, 74] on div "Terug" at bounding box center [63, 75] width 27 height 11
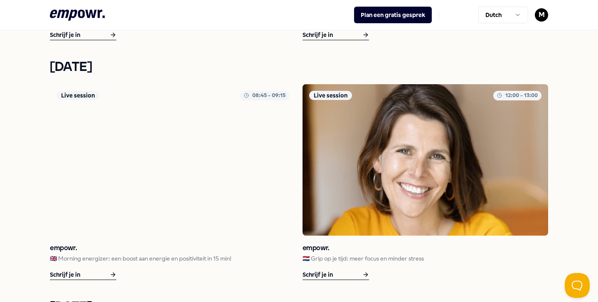
scroll to position [746, 0]
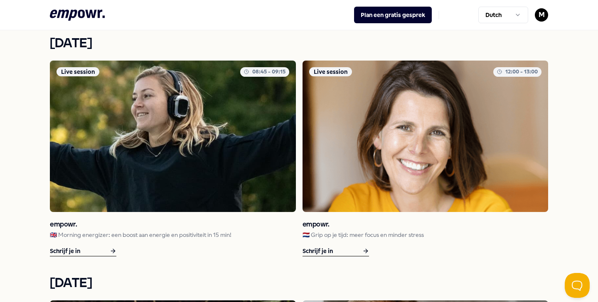
click at [352, 234] on p "🇳🇱 Grip op je tijd: meer focus en minder stress" at bounding box center [425, 234] width 246 height 9
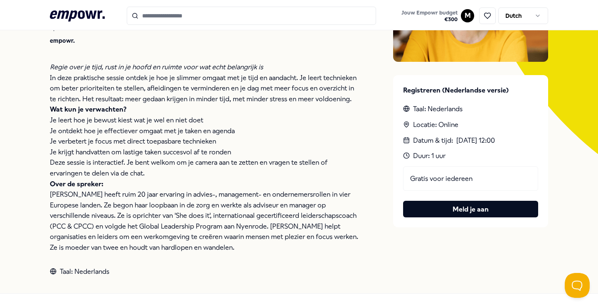
scroll to position [161, 0]
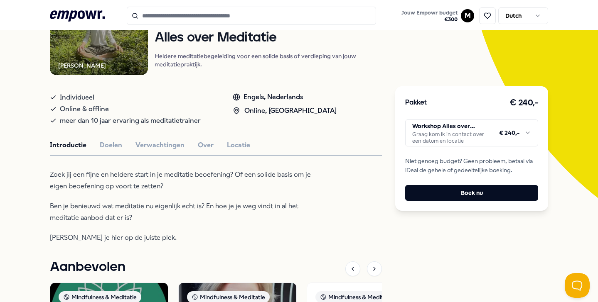
scroll to position [167, 0]
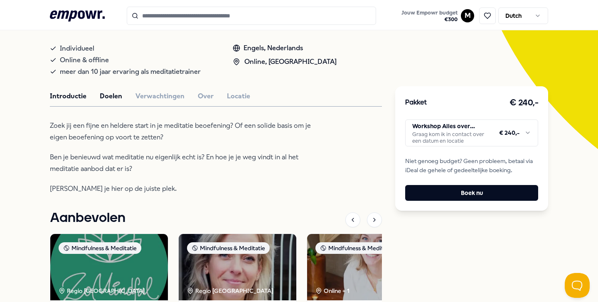
click at [103, 100] on button "Doelen" at bounding box center [111, 96] width 22 height 11
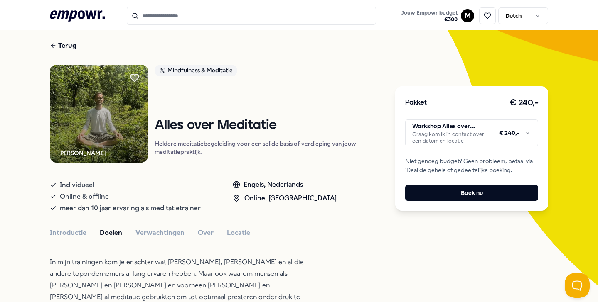
scroll to position [19, 0]
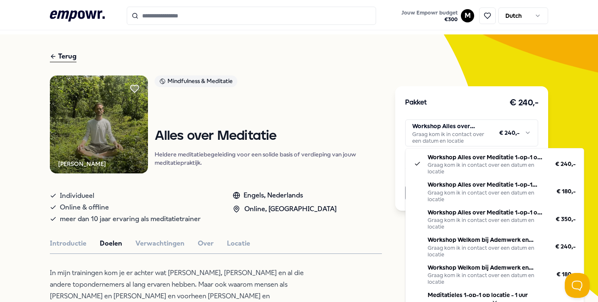
click at [424, 134] on html ".empowr-logo_svg__cls-1{fill:#03032f} Jouw Empowr budget € 300 M Dutch Alle cat…" at bounding box center [299, 151] width 598 height 302
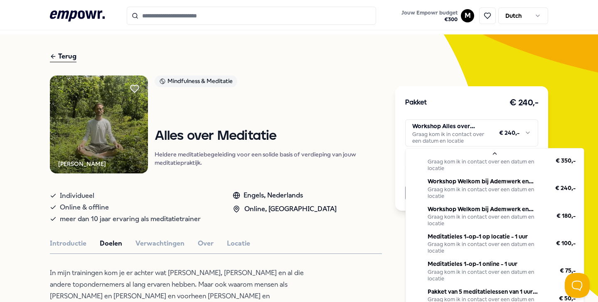
scroll to position [69, 0]
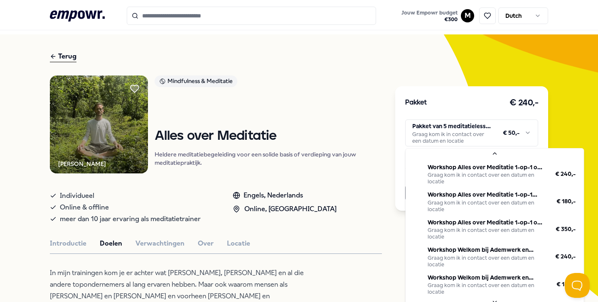
click at [432, 142] on html ".empowr-logo_svg__cls-1{fill:#03032f} Jouw Empowr budget € 300 M Dutch Alle cat…" at bounding box center [299, 151] width 598 height 302
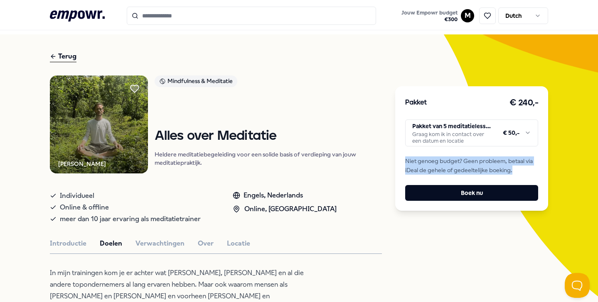
drag, startPoint x: 516, startPoint y: 171, endPoint x: 402, endPoint y: 160, distance: 114.3
click at [402, 159] on div "Pakket € 240,- Pakket van 5 meditatielessen van 1 uur online in een groep Graag…" at bounding box center [471, 148] width 153 height 125
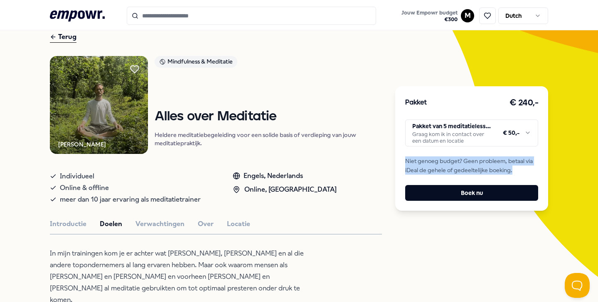
scroll to position [40, 0]
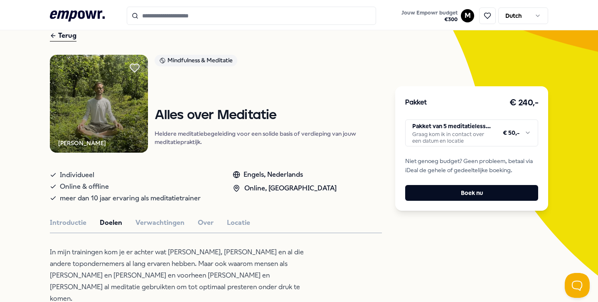
click at [133, 70] on icon at bounding box center [134, 68] width 9 height 8
click at [198, 223] on button "Over" at bounding box center [206, 223] width 16 height 11
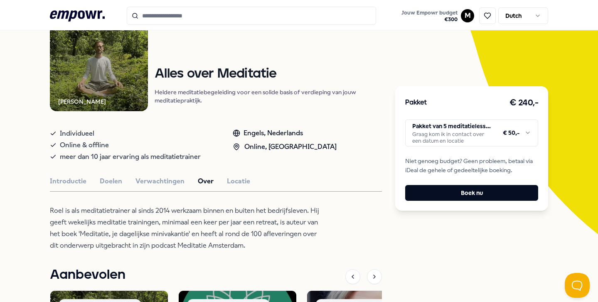
scroll to position [81, 0]
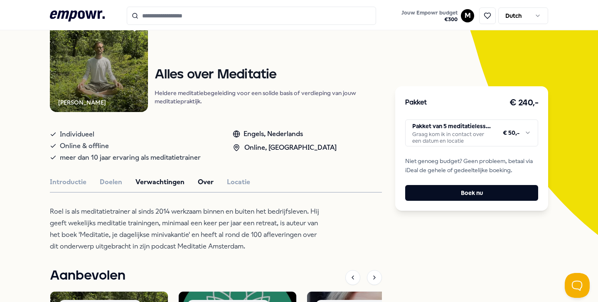
click at [153, 184] on button "Verwachtingen" at bounding box center [159, 182] width 49 height 11
